Goal: Information Seeking & Learning: Learn about a topic

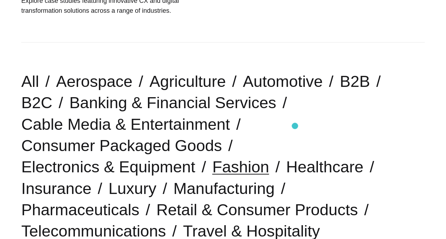
scroll to position [132, 0]
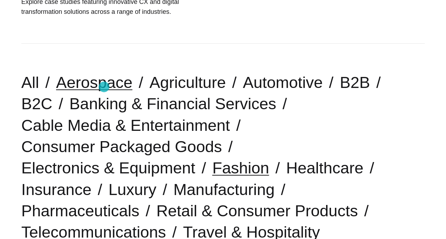
click at [104, 87] on link "Aerospace" at bounding box center [94, 83] width 76 height 18
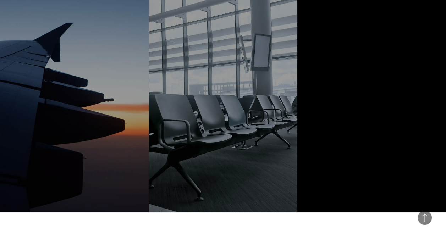
scroll to position [500, 0]
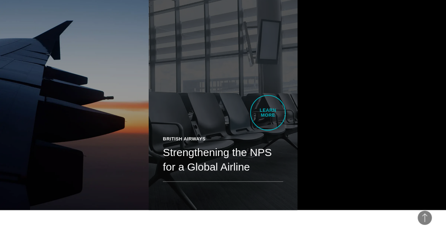
click at [268, 113] on link "British Airways Strengthening the NPS for a Global Airline British Airways soug…" at bounding box center [223, 93] width 149 height 234
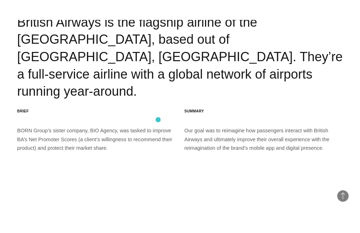
scroll to position [672, 0]
